Goal: Task Accomplishment & Management: Use online tool/utility

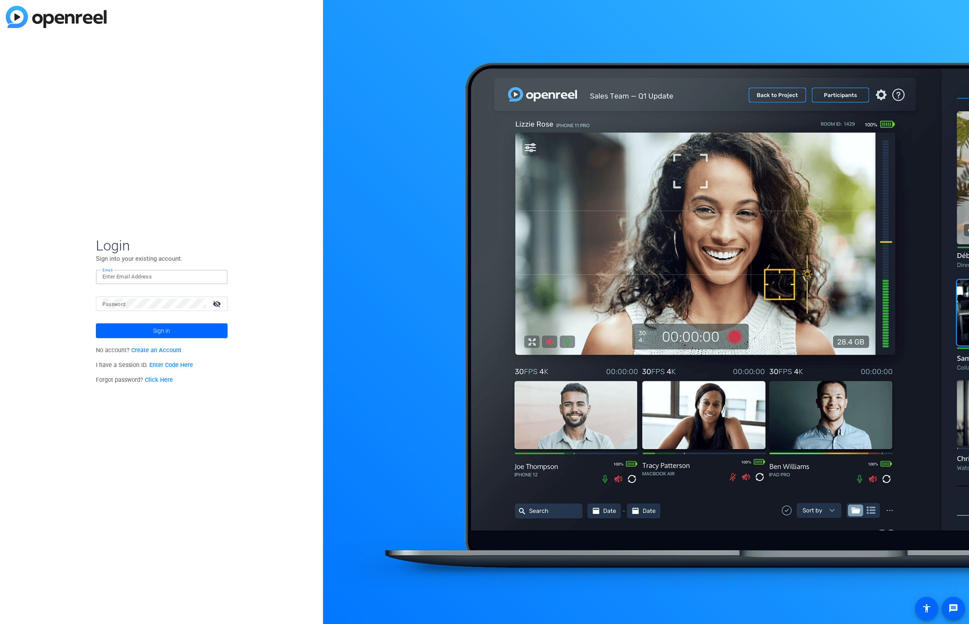
click at [175, 279] on input "Email" at bounding box center [161, 277] width 119 height 10
click at [318, 233] on div "Login Sign into your existing account. Email Password visibility_off Sign in No…" at bounding box center [161, 312] width 323 height 624
click at [171, 276] on input "Email" at bounding box center [161, 277] width 119 height 10
type input "[EMAIL_ADDRESS][DOMAIN_NAME]"
drag, startPoint x: 218, startPoint y: 301, endPoint x: 210, endPoint y: 305, distance: 8.1
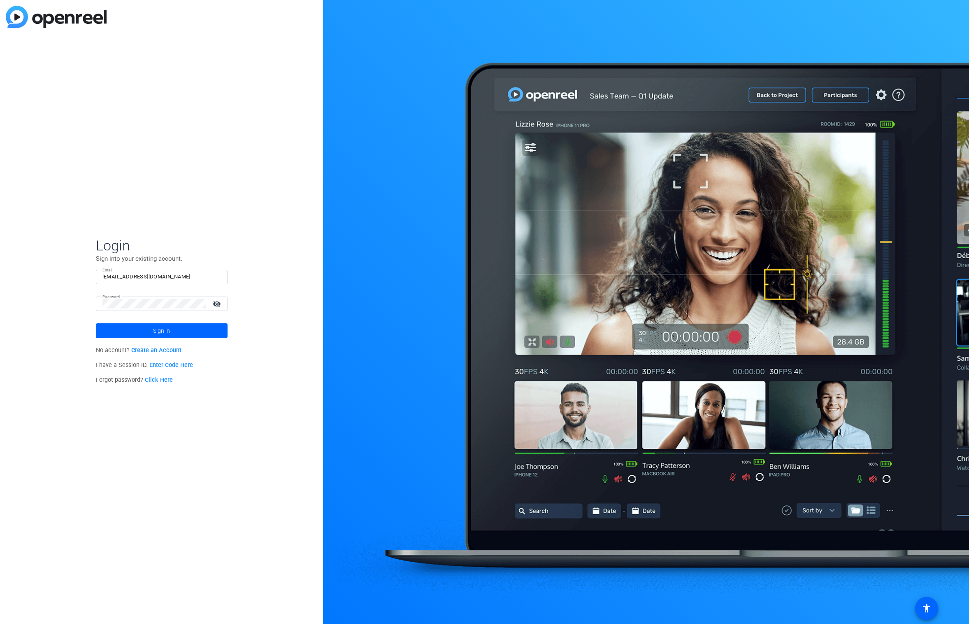
click at [218, 302] on mat-icon "visibility_off" at bounding box center [218, 304] width 20 height 12
click at [194, 329] on span at bounding box center [162, 331] width 132 height 20
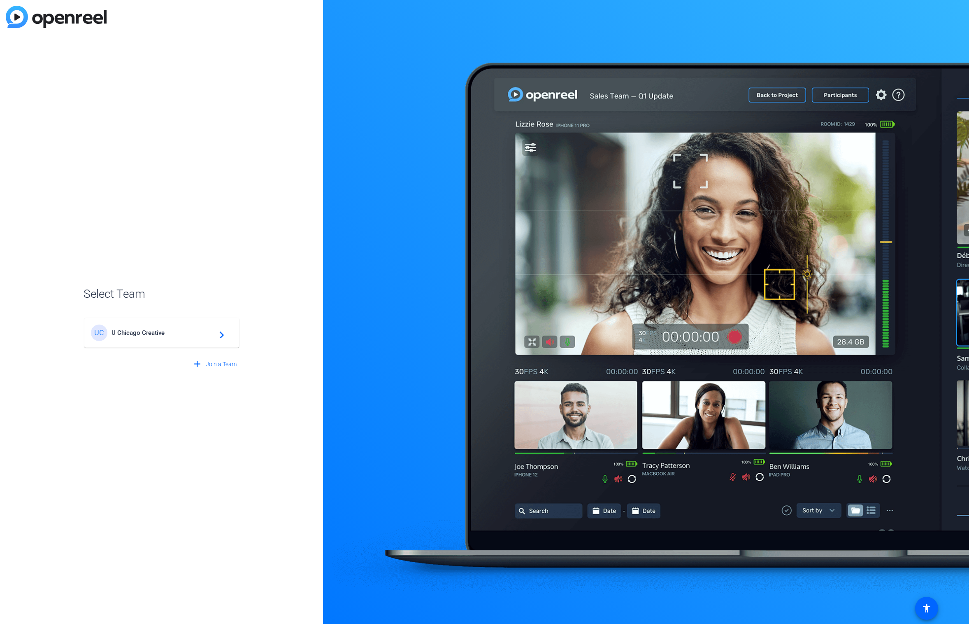
click at [165, 331] on span "U Chicago Creative" at bounding box center [163, 332] width 103 height 7
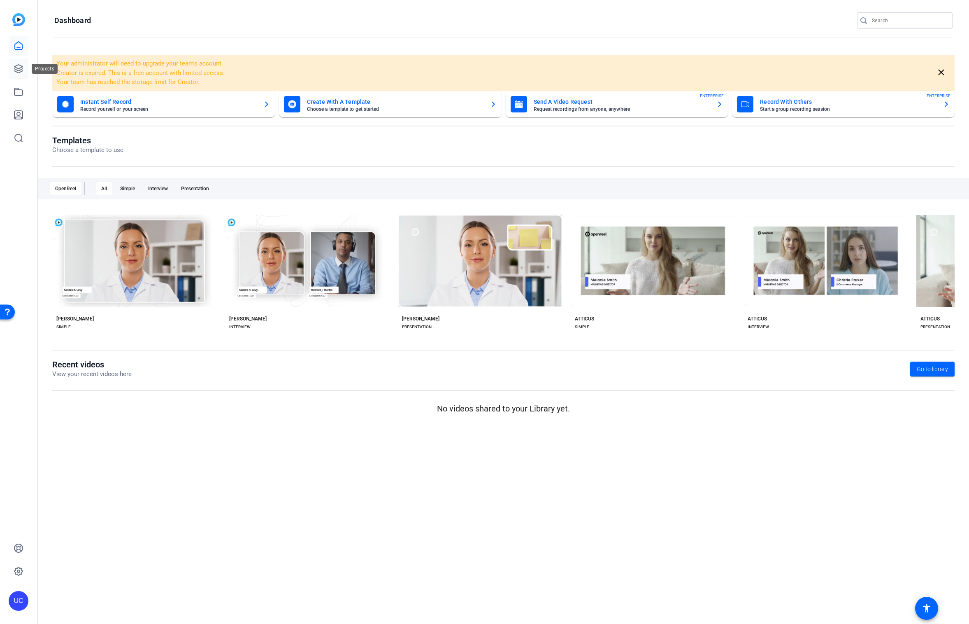
click at [21, 65] on icon at bounding box center [19, 69] width 10 height 10
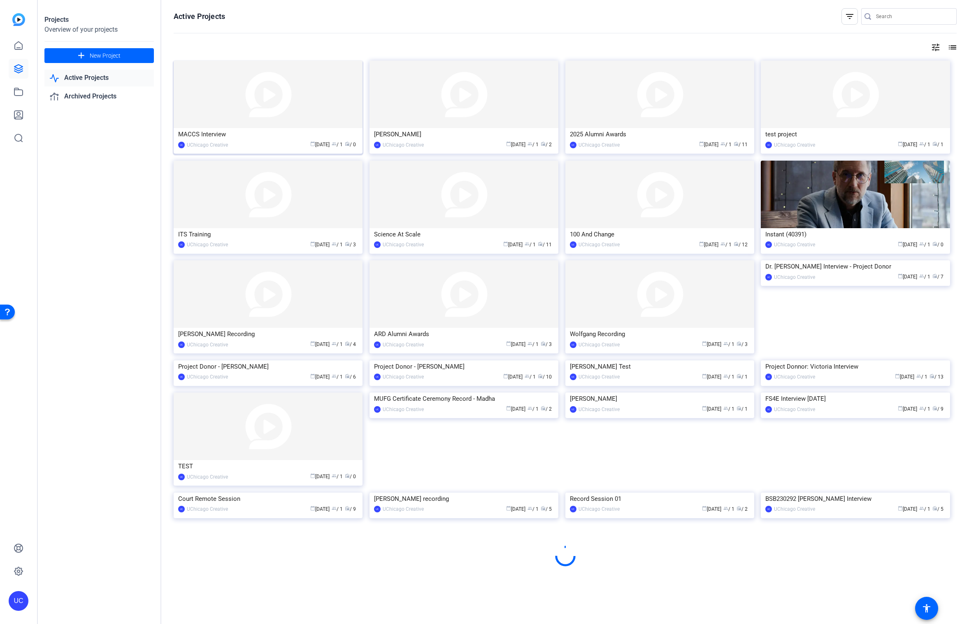
click at [274, 112] on img at bounding box center [268, 95] width 189 height 68
click at [274, 112] on div "Projects Overview of your projects add New Project Active Projects Archived Pro…" at bounding box center [504, 312] width 932 height 624
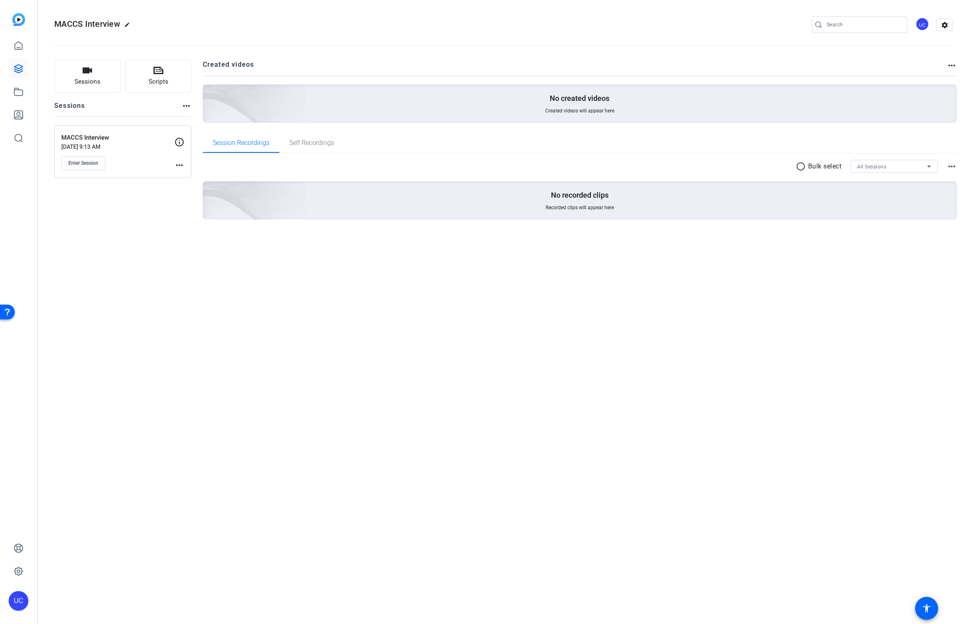
click at [435, 163] on div "radio_button_unchecked Bulk select All Sessions more_horiz" at bounding box center [580, 166] width 755 height 13
click at [89, 160] on span "Enter Session" at bounding box center [83, 163] width 30 height 7
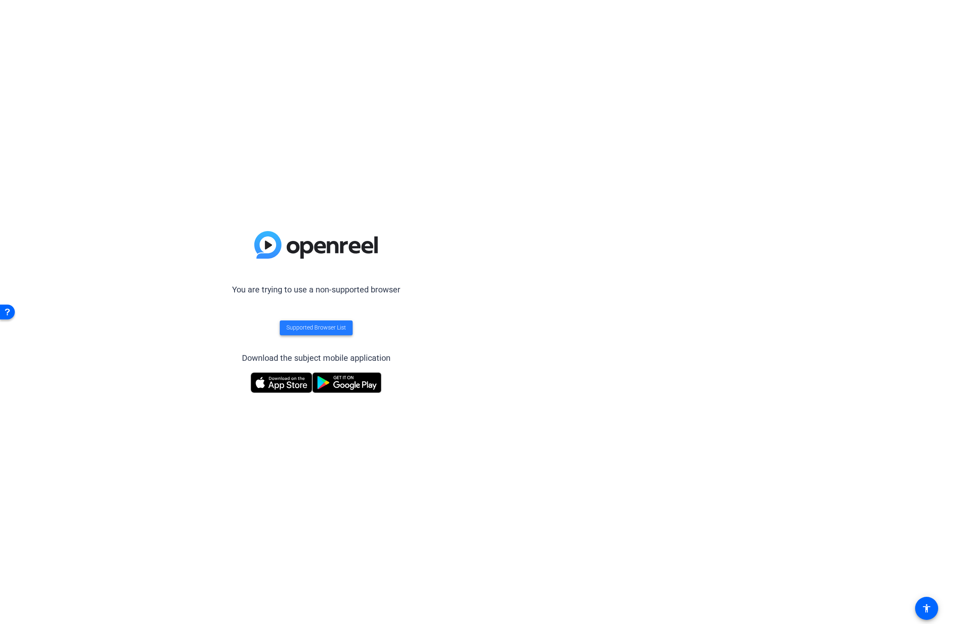
click at [331, 328] on span "Supported Browser List" at bounding box center [317, 327] width 60 height 9
